Goal: Contribute content

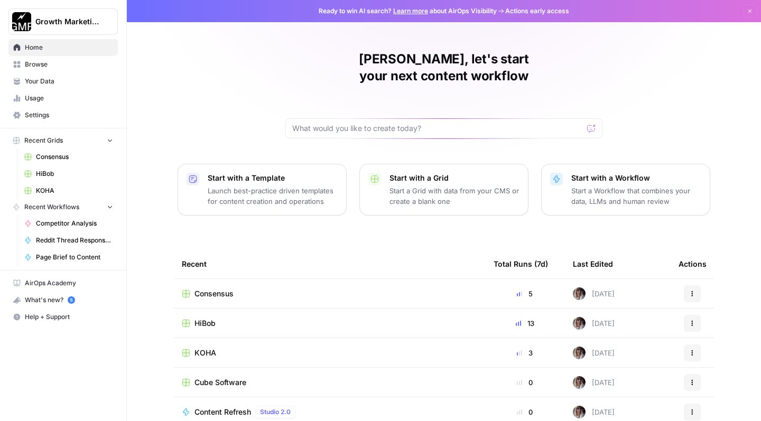
click at [222, 288] on span "Consensus" at bounding box center [213, 293] width 39 height 11
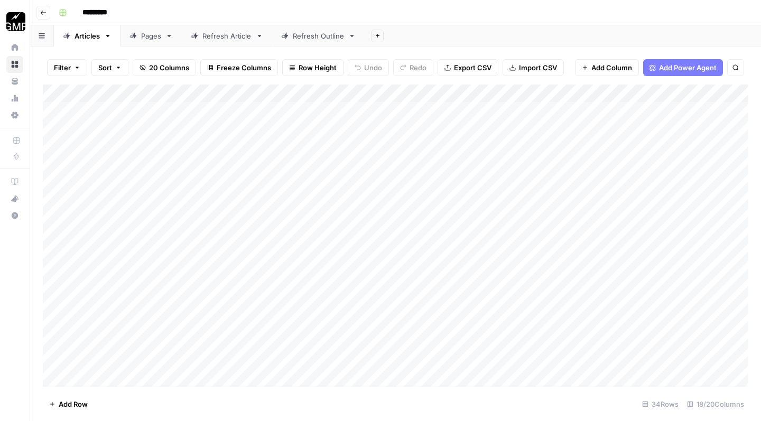
click at [320, 36] on div "Refresh Outline" at bounding box center [318, 36] width 51 height 11
click at [91, 41] on div "Articles" at bounding box center [86, 36] width 25 height 11
click at [504, 343] on div "Add Column" at bounding box center [395, 237] width 705 height 305
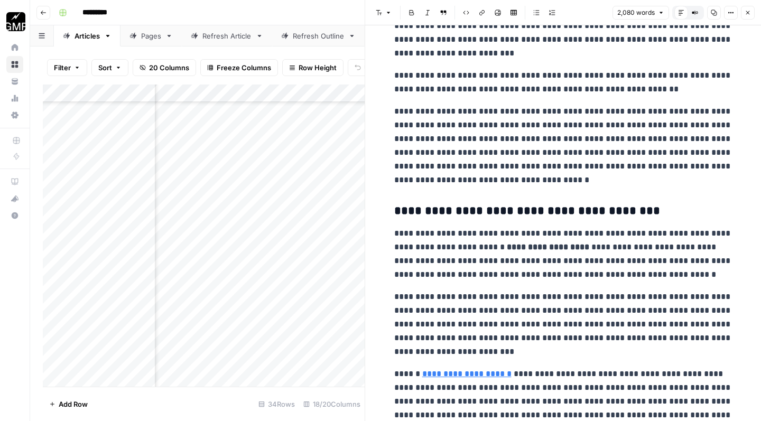
scroll to position [499, 0]
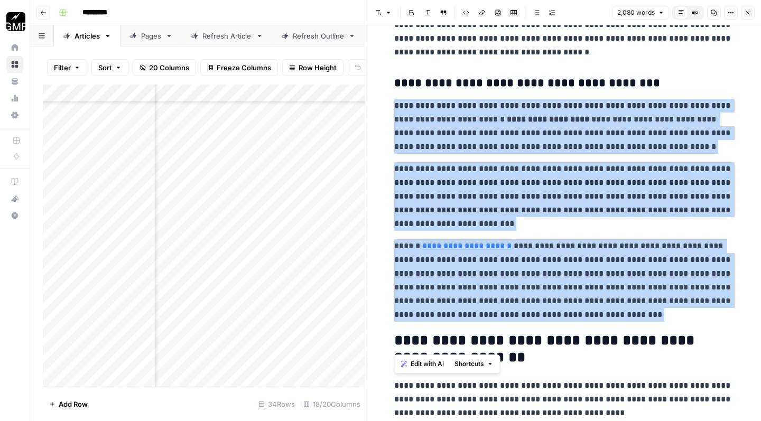
click at [431, 367] on span "Edit with AI" at bounding box center [426, 364] width 33 height 10
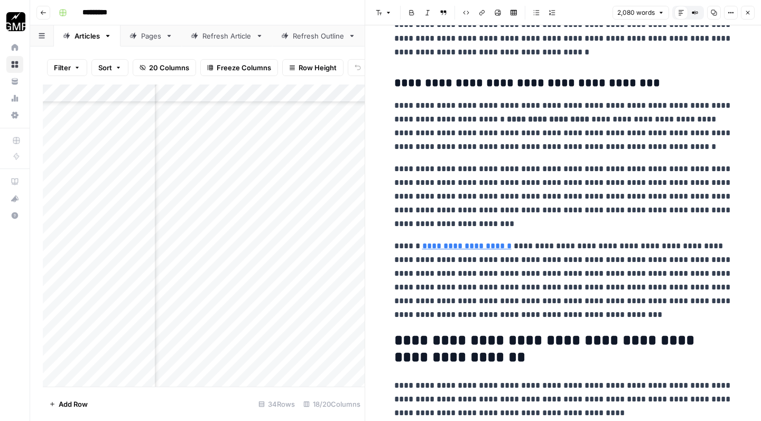
click at [395, 107] on p "**********" at bounding box center [563, 126] width 338 height 55
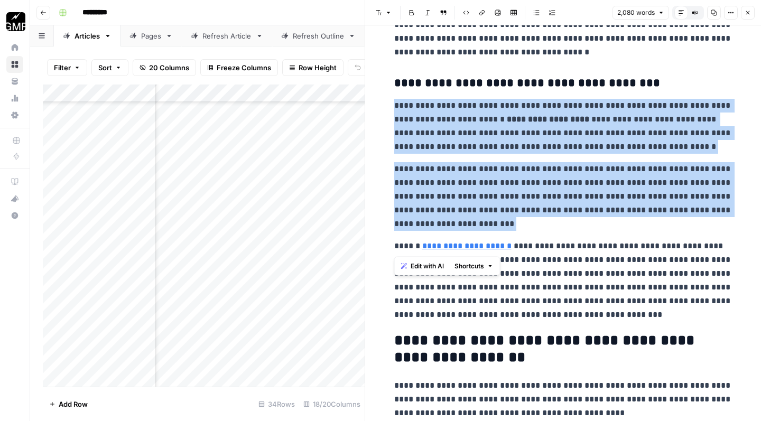
click at [426, 268] on span "Edit with AI" at bounding box center [426, 266] width 33 height 10
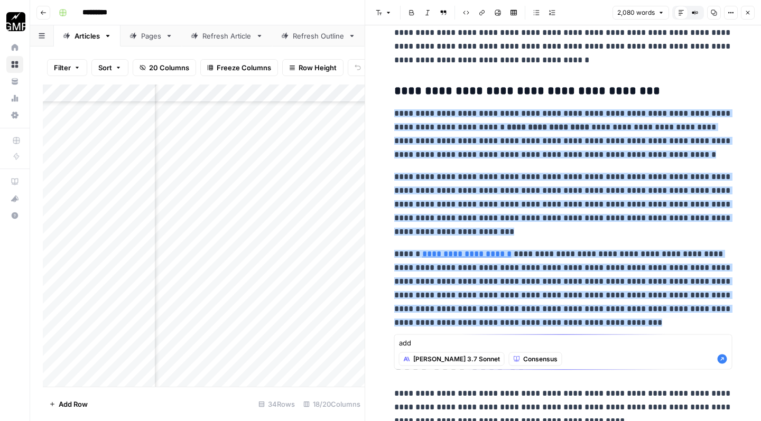
scroll to position [490, 0]
type textarea "add more detail about traditional sandbox environments, as well as their shortc…"
click at [723, 361] on icon "button" at bounding box center [722, 361] width 10 height 10
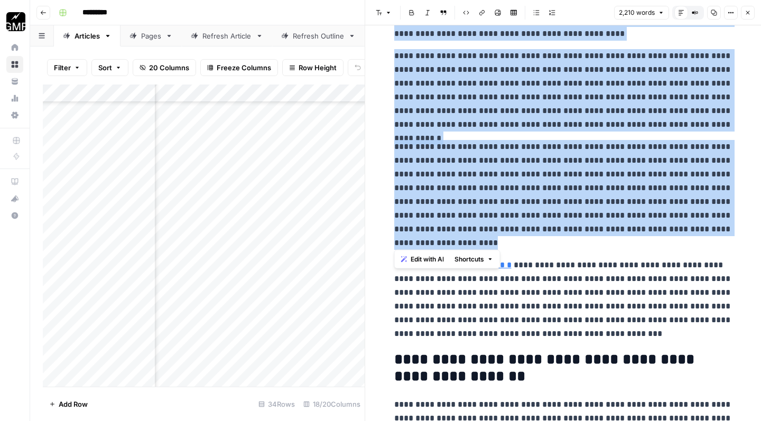
scroll to position [667, 0]
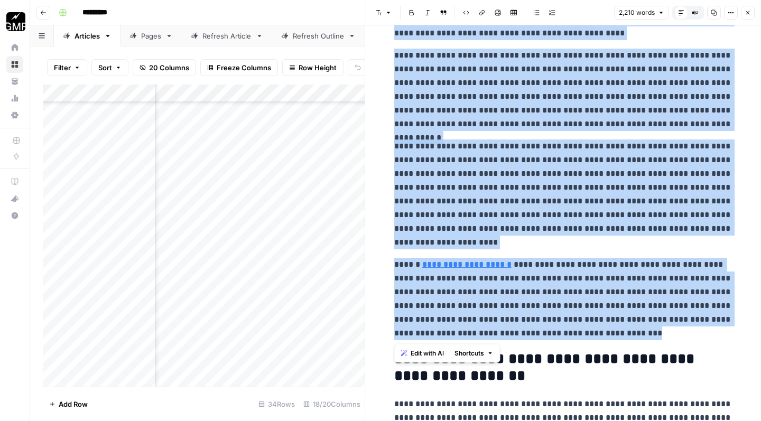
drag, startPoint x: 396, startPoint y: 114, endPoint x: 637, endPoint y: 331, distance: 325.0
copy div "**********"
click at [639, 333] on p "**********" at bounding box center [563, 299] width 338 height 82
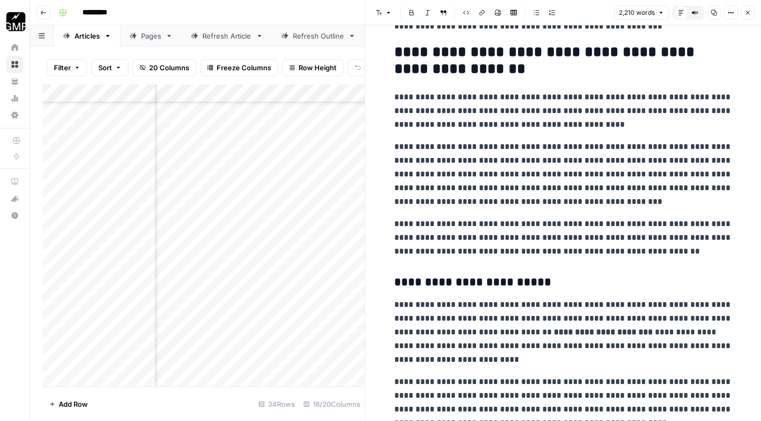
scroll to position [986, 0]
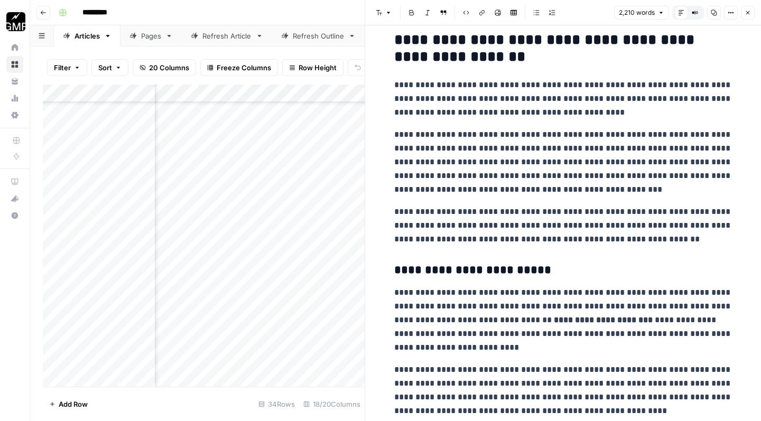
click at [747, 15] on icon "button" at bounding box center [747, 13] width 6 height 6
